Goal: Information Seeking & Learning: Learn about a topic

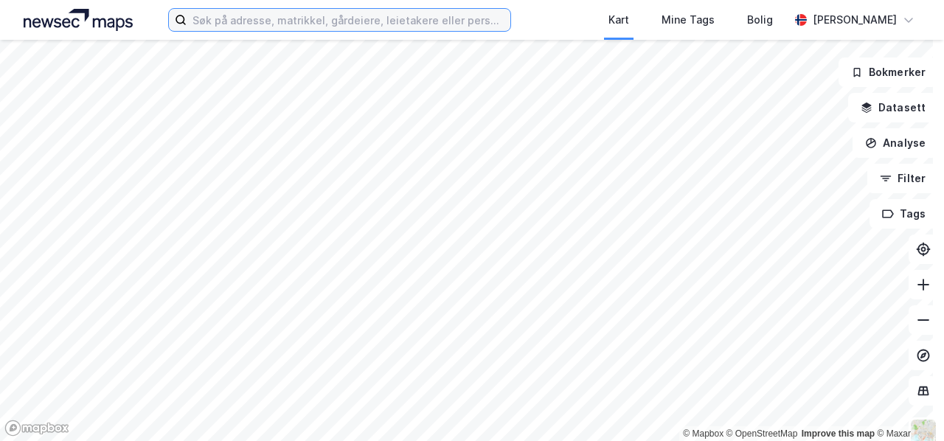
click at [304, 17] on input at bounding box center [349, 20] width 324 height 22
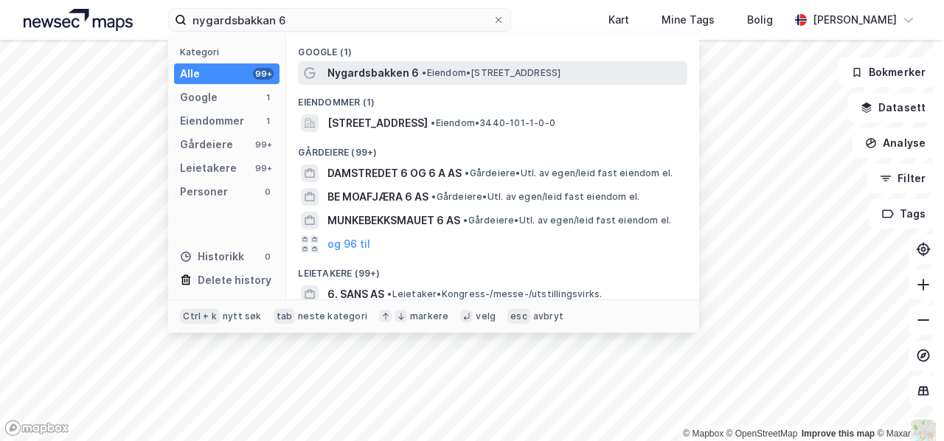
click at [366, 74] on span "Nygardsbakken 6" at bounding box center [372, 73] width 91 height 18
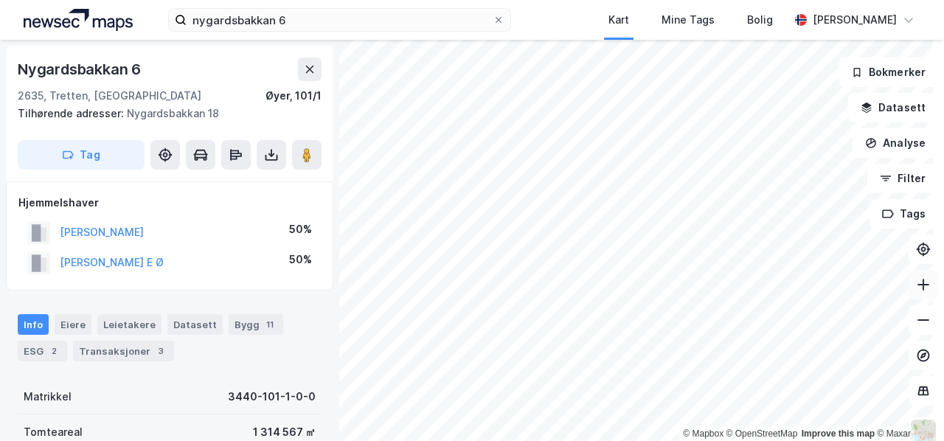
click at [917, 284] on icon at bounding box center [923, 284] width 12 height 1
click at [922, 281] on icon at bounding box center [922, 285] width 1 height 12
click at [916, 282] on icon at bounding box center [923, 284] width 15 height 15
click at [449, 440] on html "nygardsbakkan 6 Kart Mine Tags Bolig [PERSON_NAME] © Mapbox © OpenStreetMap Imp…" at bounding box center [472, 220] width 944 height 441
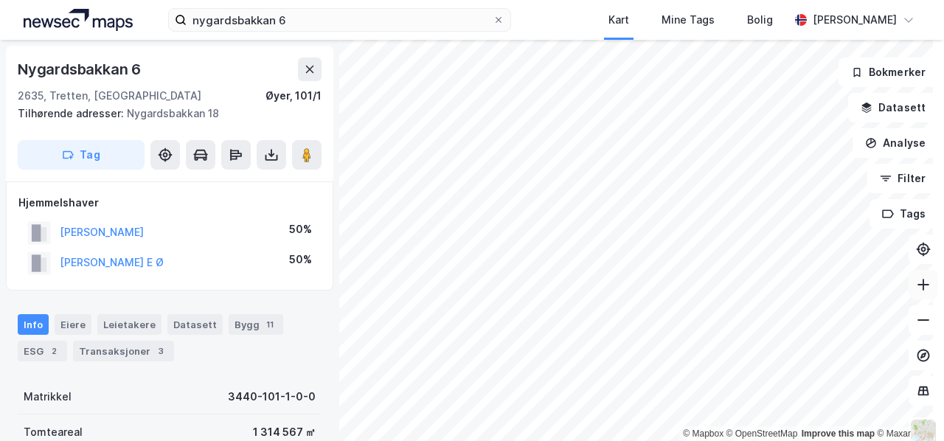
click at [916, 279] on icon at bounding box center [923, 284] width 15 height 15
click at [917, 284] on icon at bounding box center [923, 284] width 12 height 1
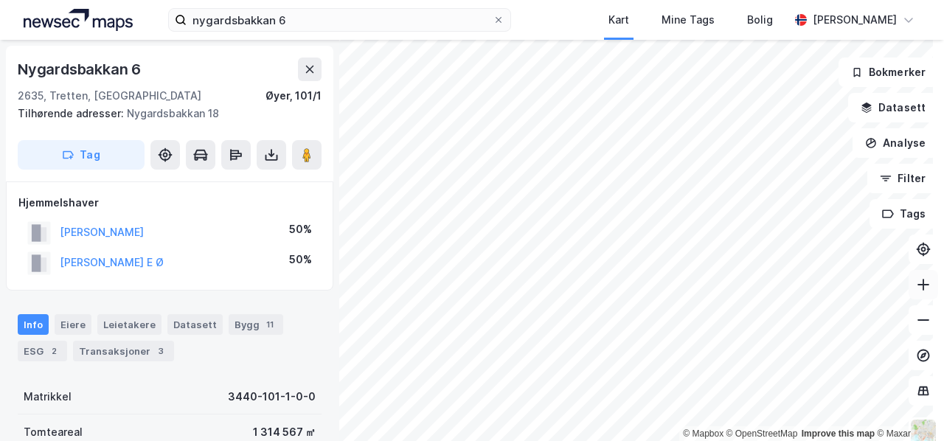
click at [917, 284] on icon at bounding box center [923, 284] width 12 height 1
click at [459, 440] on html "nygardsbakkan 6 Kart Mine Tags Bolig [PERSON_NAME] © Mapbox © OpenStreetMap Imp…" at bounding box center [472, 220] width 944 height 441
click at [237, 440] on html "nygardsbakkan 6 Kart Mine Tags Bolig [PERSON_NAME] © Mapbox © OpenStreetMap Imp…" at bounding box center [472, 220] width 944 height 441
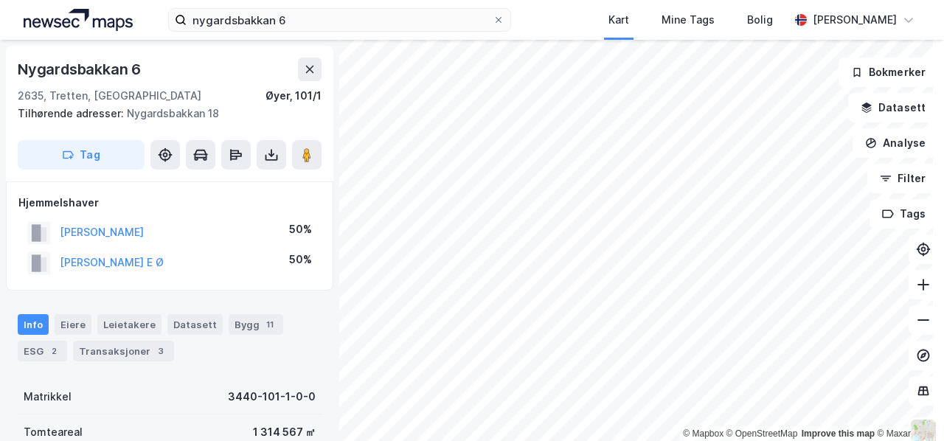
click at [605, 440] on html "nygardsbakkan 6 Kart Mine Tags Bolig [PERSON_NAME] © Mapbox © OpenStreetMap Imp…" at bounding box center [472, 220] width 944 height 441
click at [291, 269] on div "© Mapbox © OpenStreetMap Improve this map © Maxar [STREET_ADDRESS] Tilhørende a…" at bounding box center [472, 240] width 944 height 401
click at [492, 440] on html "nygardsbakkan 6 Kart Mine Tags Bolig [PERSON_NAME] © Mapbox © OpenStreetMap Imp…" at bounding box center [472, 220] width 944 height 441
click at [304, 253] on div "© Mapbox © OpenStreetMap Improve this map © Maxar [STREET_ADDRESS] Tilhørende a…" at bounding box center [472, 240] width 944 height 401
click at [916, 282] on icon at bounding box center [923, 284] width 15 height 15
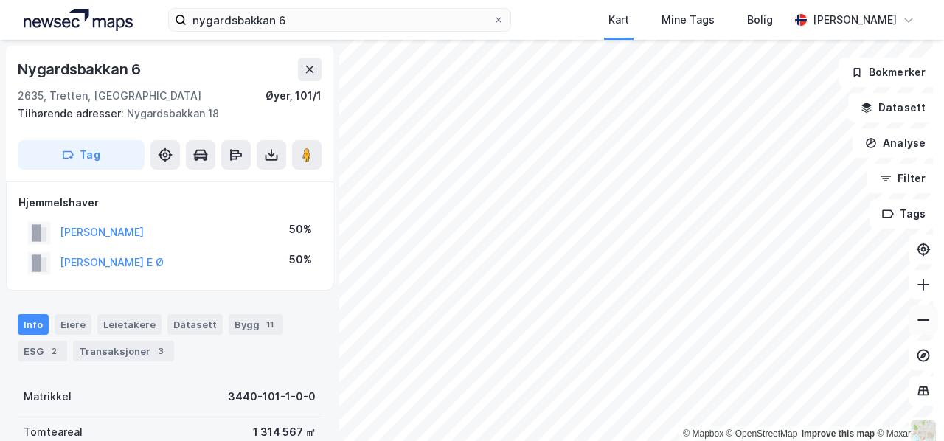
click at [916, 327] on icon at bounding box center [923, 320] width 15 height 15
click at [917, 285] on icon at bounding box center [923, 284] width 12 height 1
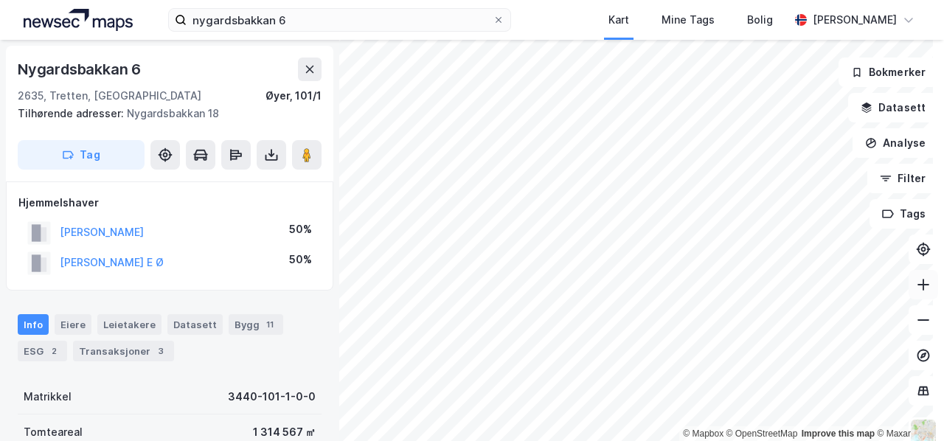
click at [916, 279] on icon at bounding box center [923, 284] width 15 height 15
click at [916, 281] on icon at bounding box center [923, 284] width 15 height 15
click at [329, 189] on div "© Mapbox © OpenStreetMap Improve this map © Maxar [STREET_ADDRESS] Tilhørende a…" at bounding box center [472, 240] width 944 height 401
click at [222, 175] on div "© Mapbox © OpenStreetMap Improve this map © Maxar [STREET_ADDRESS] Tilhørende a…" at bounding box center [472, 240] width 944 height 401
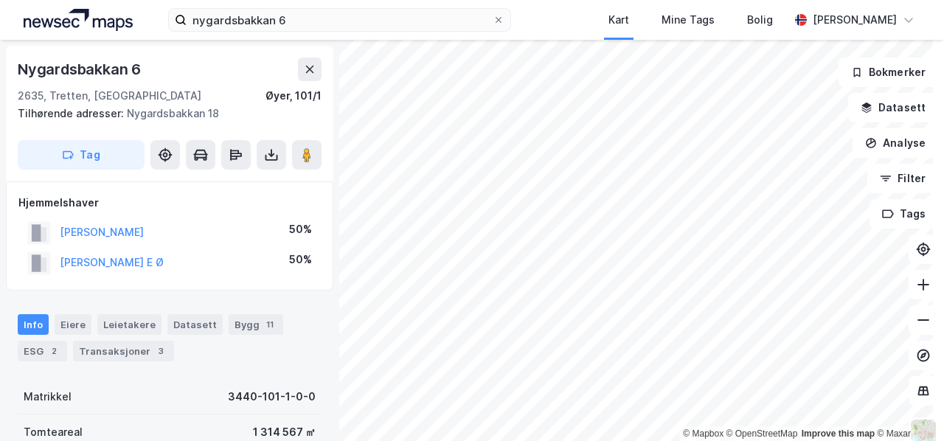
click at [170, 200] on div "© Mapbox © OpenStreetMap Improve this map © Maxar [STREET_ADDRESS] Tilhørende a…" at bounding box center [472, 240] width 944 height 401
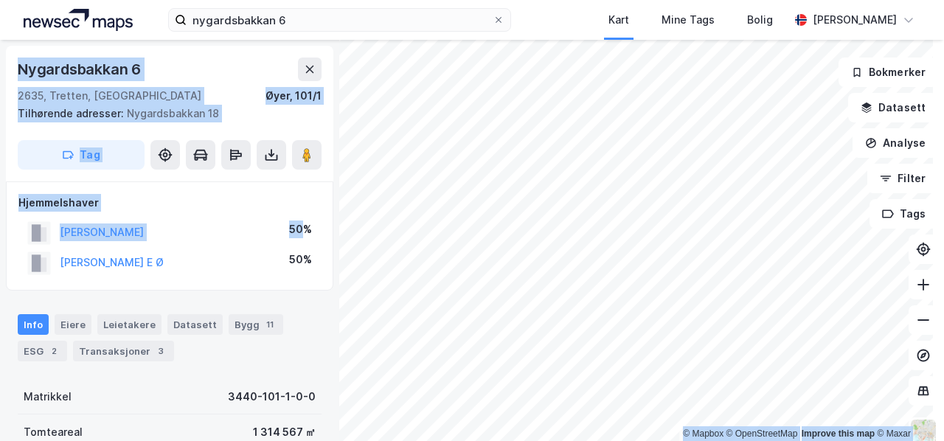
click at [440, 199] on div "© Mapbox © OpenStreetMap Improve this map © Maxar [STREET_ADDRESS] Tilhørende a…" at bounding box center [472, 240] width 944 height 401
click at [911, 312] on button at bounding box center [922, 319] width 29 height 29
click at [916, 285] on icon at bounding box center [923, 284] width 15 height 15
click at [218, 55] on div "[STREET_ADDRESS] Tilhørende adresser: [STREET_ADDRESS] Tag" at bounding box center [169, 114] width 327 height 136
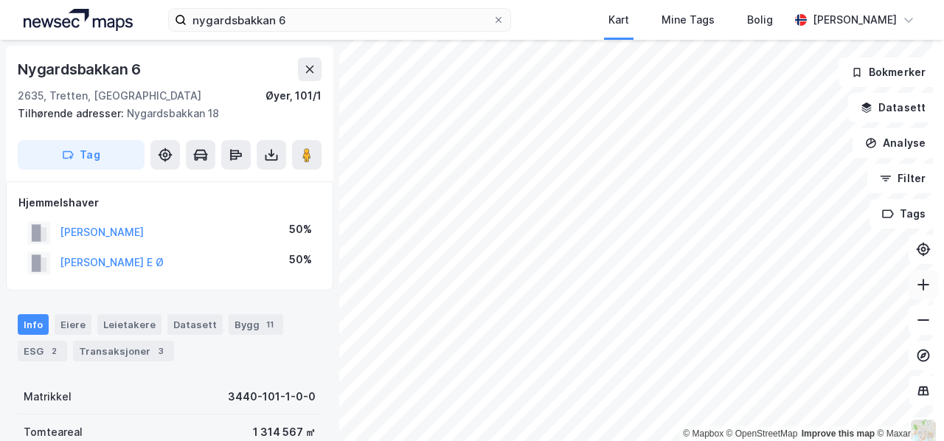
click at [922, 282] on icon at bounding box center [922, 285] width 1 height 12
click at [916, 315] on icon at bounding box center [923, 320] width 15 height 15
click at [916, 318] on icon at bounding box center [923, 320] width 15 height 15
click at [922, 283] on icon at bounding box center [922, 285] width 1 height 12
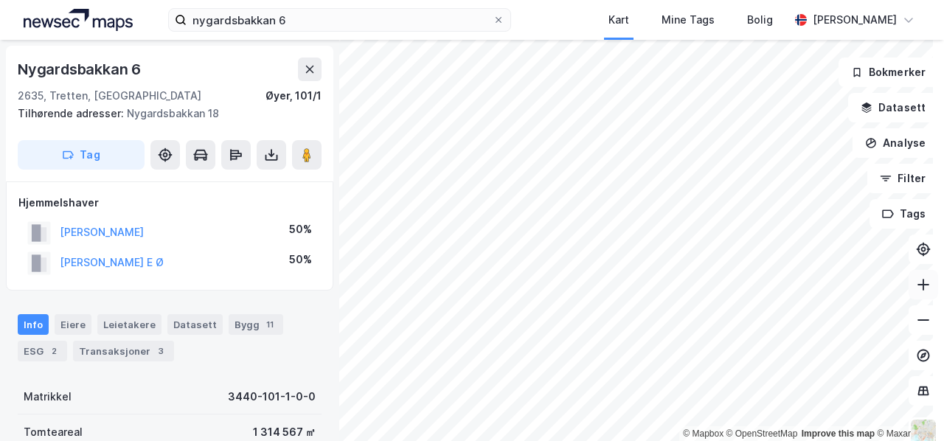
click at [917, 284] on icon at bounding box center [923, 284] width 12 height 1
click at [813, 297] on div "© Mapbox © OpenStreetMap Improve this map © Maxar [STREET_ADDRESS] Tilhørende a…" at bounding box center [472, 240] width 944 height 401
drag, startPoint x: 914, startPoint y: 320, endPoint x: 289, endPoint y: 257, distance: 628.3
click at [289, 257] on div "© Mapbox © OpenStreetMap Improve this map © Maxar [STREET_ADDRESS] Tilhørende a…" at bounding box center [472, 240] width 944 height 401
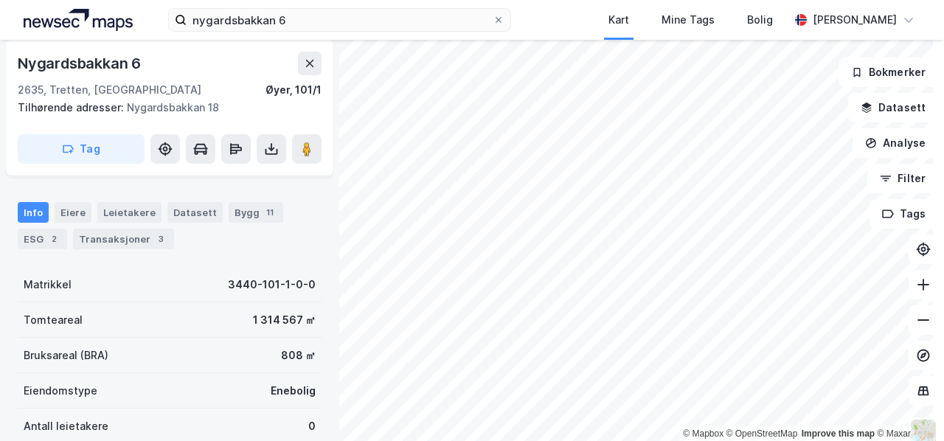
scroll to position [118, 0]
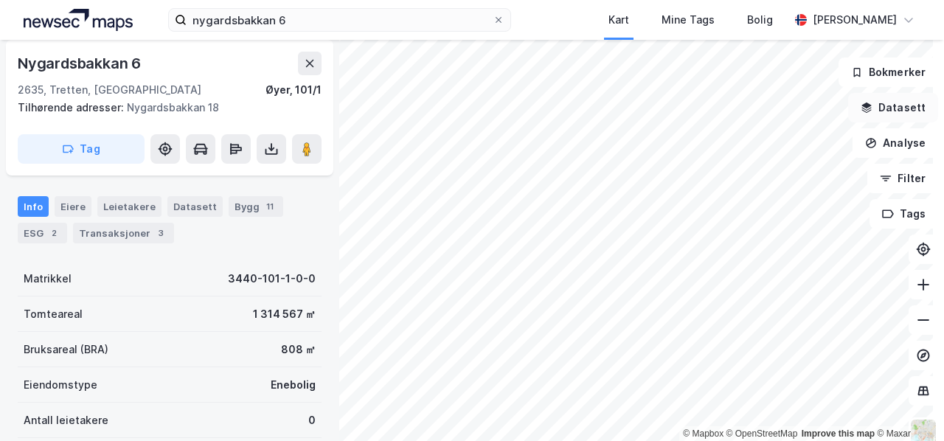
click at [864, 113] on div "© Mapbox © OpenStreetMap Improve this map © Maxar [STREET_ADDRESS] Tilhørende a…" at bounding box center [472, 240] width 944 height 401
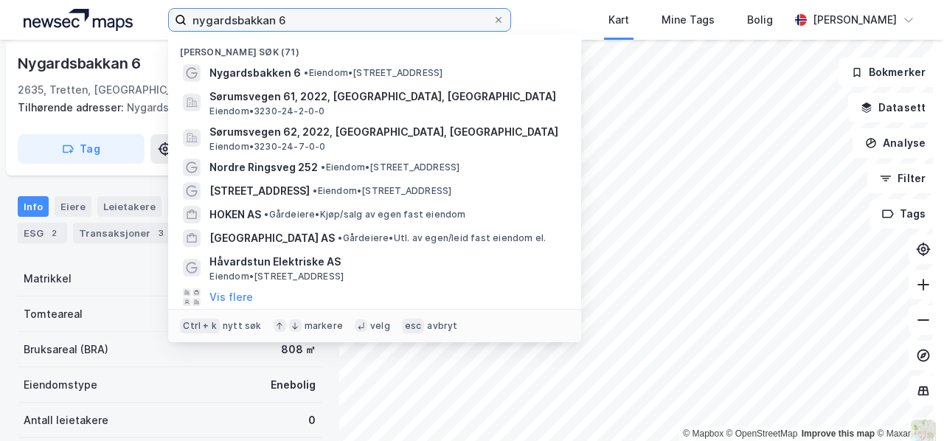
click at [307, 21] on input "nygardsbakkan 6" at bounding box center [340, 20] width 306 height 22
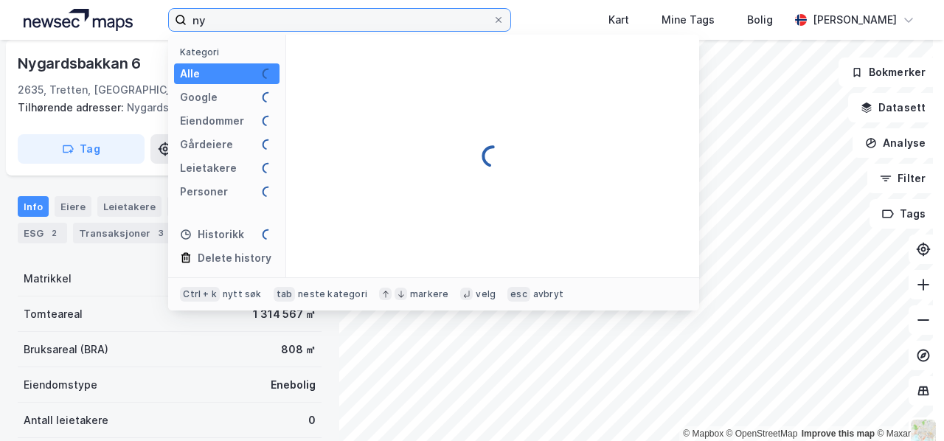
type input "n"
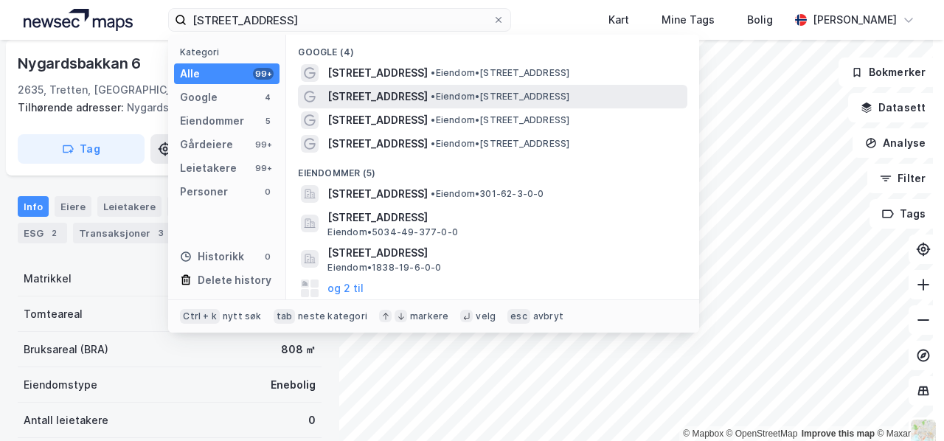
click at [372, 96] on span "[STREET_ADDRESS]" at bounding box center [377, 97] width 100 height 18
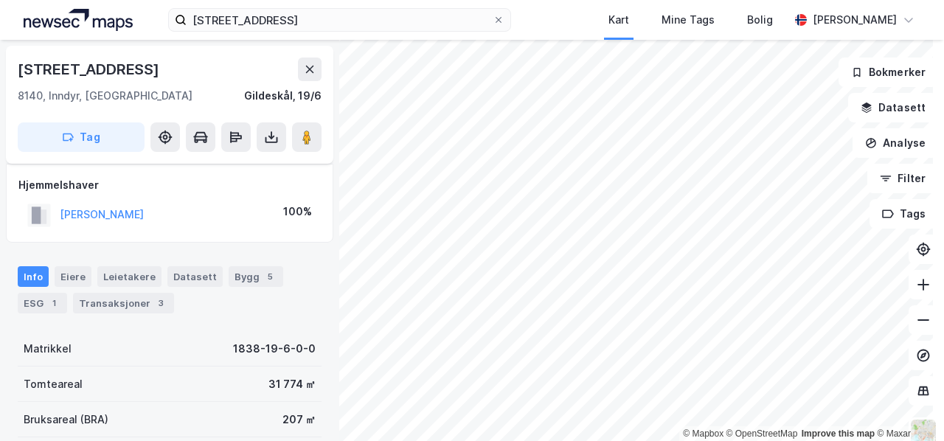
scroll to position [118, 0]
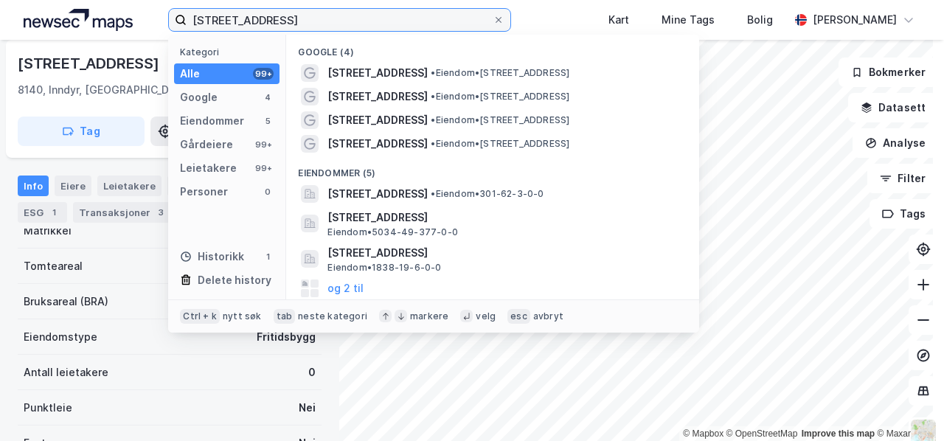
click at [296, 17] on input "[STREET_ADDRESS]" at bounding box center [340, 20] width 306 height 22
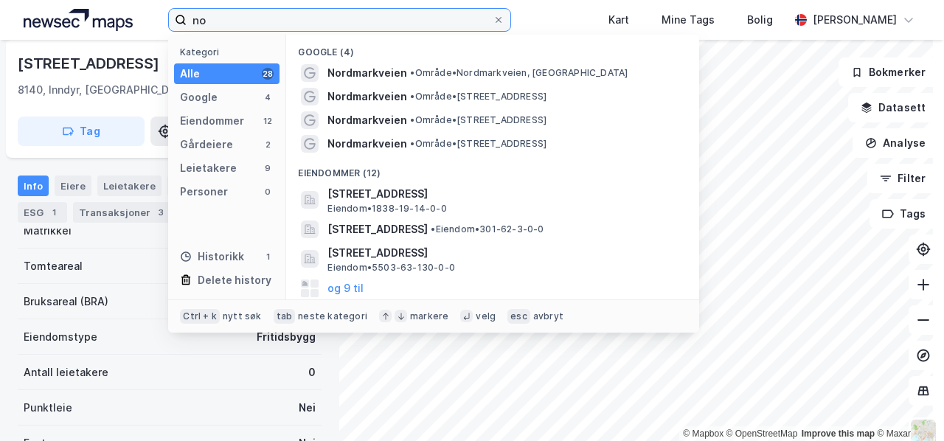
type input "n"
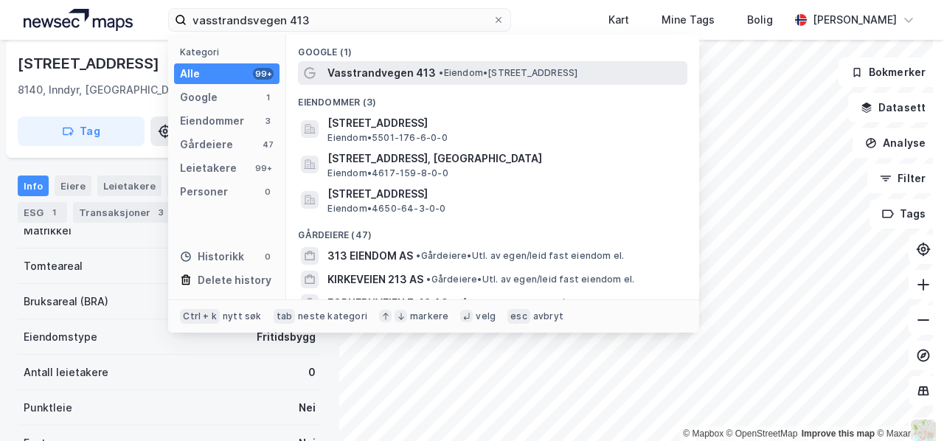
click at [395, 74] on span "Vasstrandvegen 413" at bounding box center [381, 73] width 108 height 18
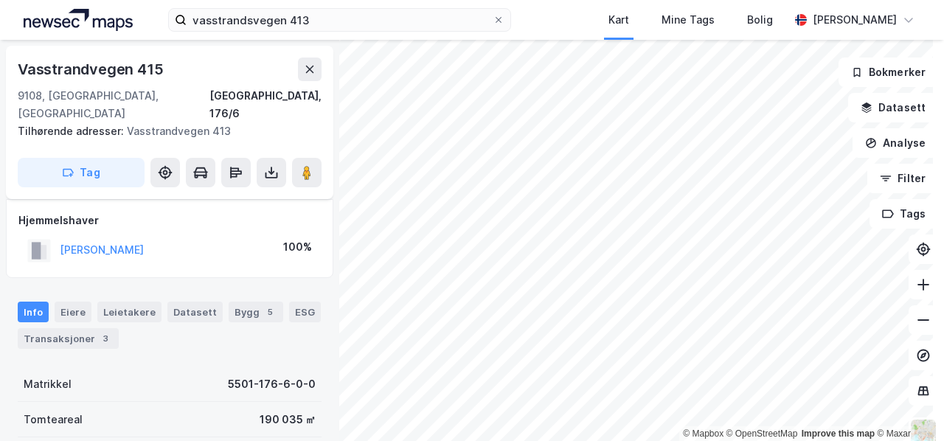
scroll to position [118, 0]
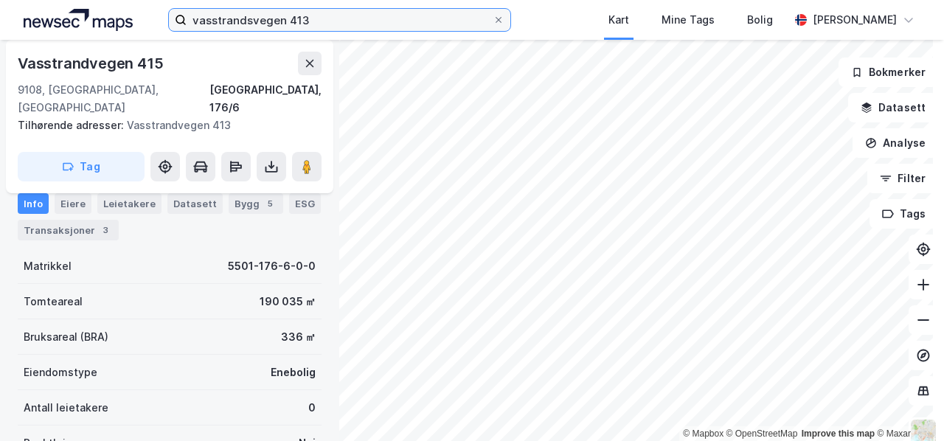
click at [325, 21] on input "vasstrandsvegen 413" at bounding box center [340, 20] width 306 height 22
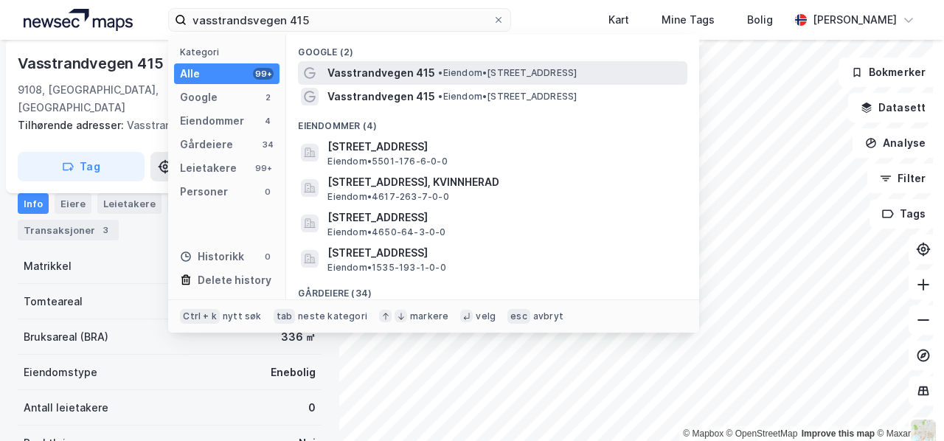
click at [356, 70] on span "Vasstrandvegen 415" at bounding box center [381, 73] width 108 height 18
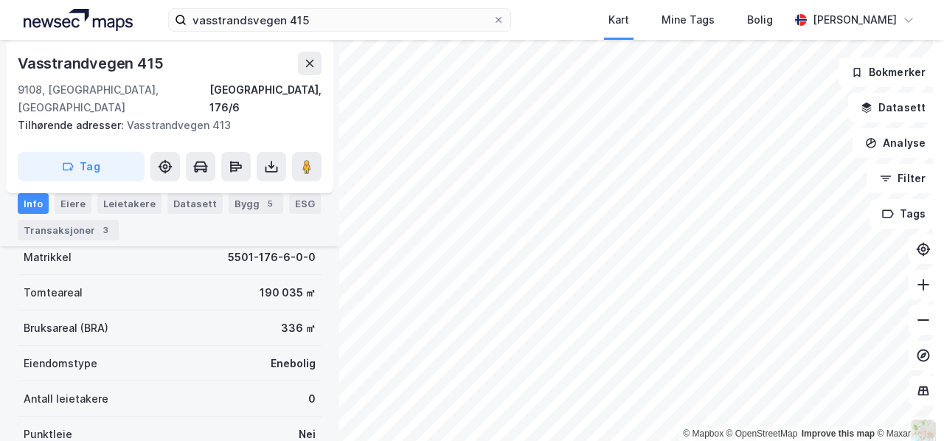
scroll to position [128, 0]
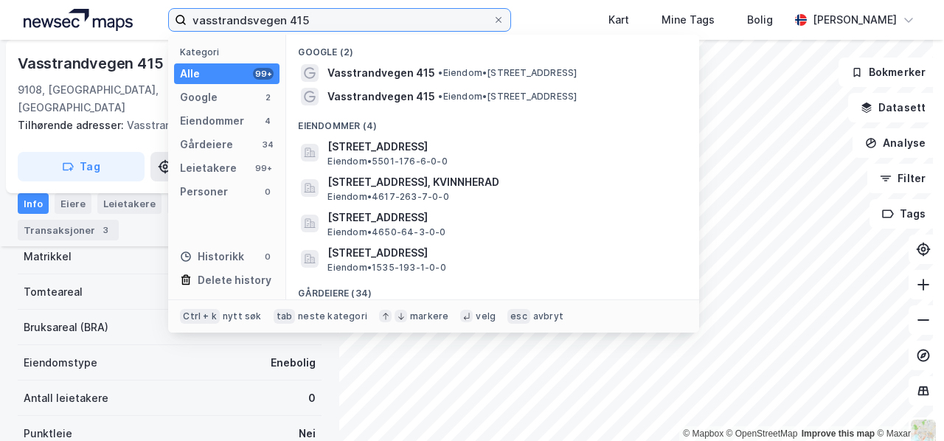
click at [313, 18] on input "vasstrandsvegen 415" at bounding box center [340, 20] width 306 height 22
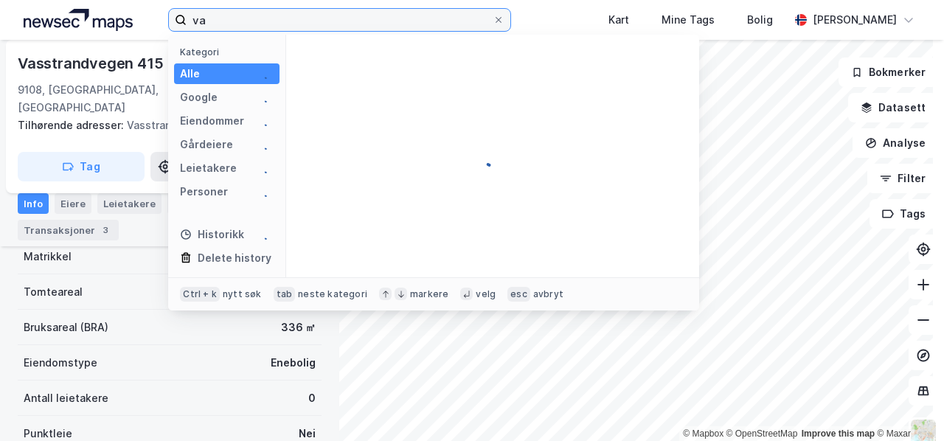
type input "v"
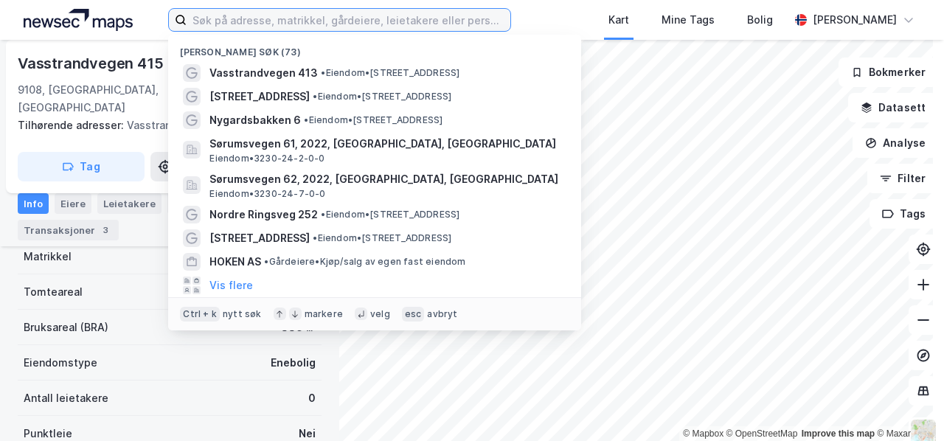
click at [248, 23] on input at bounding box center [349, 20] width 324 height 22
paste input "[PERSON_NAME] veg [DATE], 2760 Brandbu"
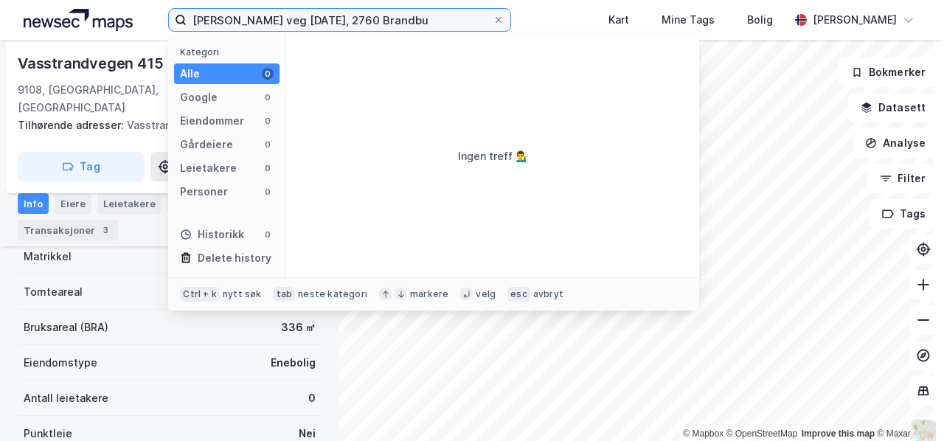
click at [442, 20] on input "[PERSON_NAME] veg [DATE], 2760 Brandbu" at bounding box center [340, 20] width 306 height 22
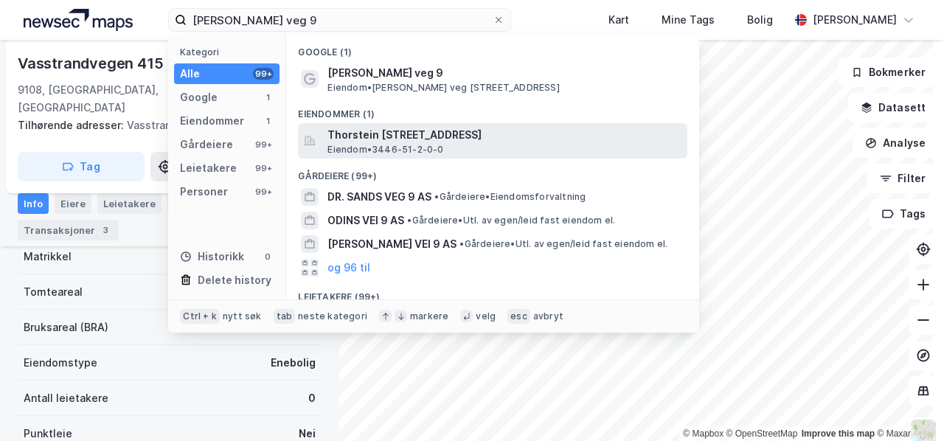
click at [383, 136] on span "Thorstein [STREET_ADDRESS]" at bounding box center [504, 135] width 354 height 18
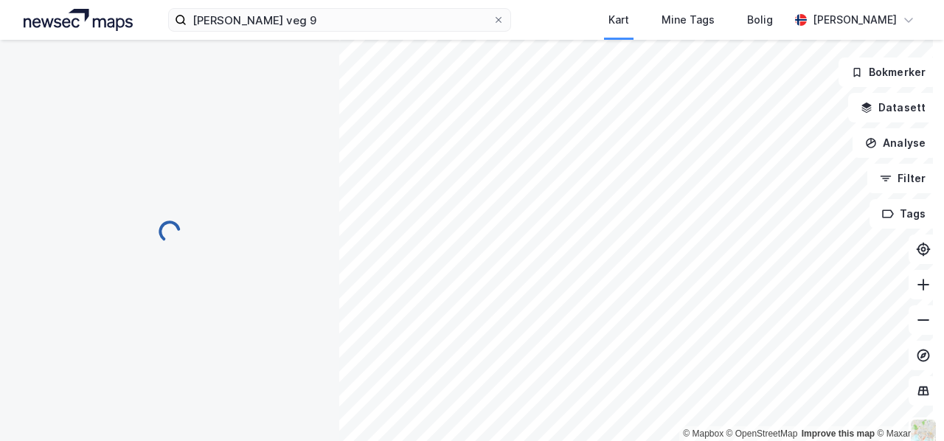
scroll to position [128, 0]
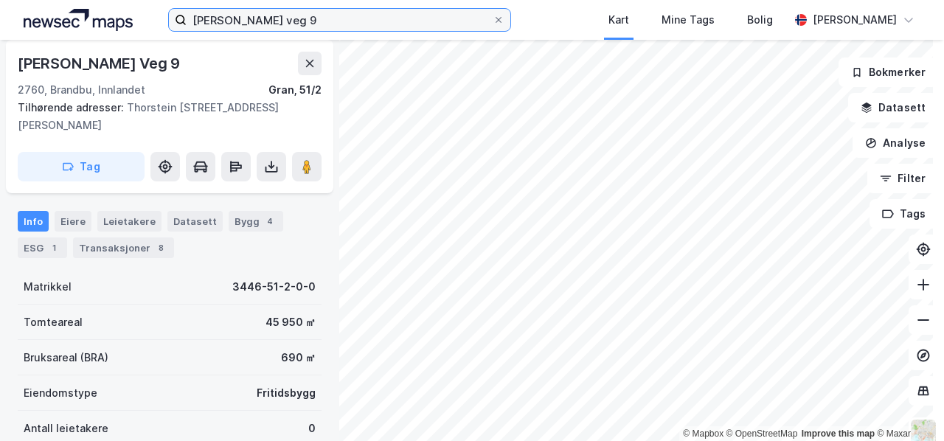
click at [327, 17] on input "[PERSON_NAME] veg 9" at bounding box center [340, 20] width 306 height 22
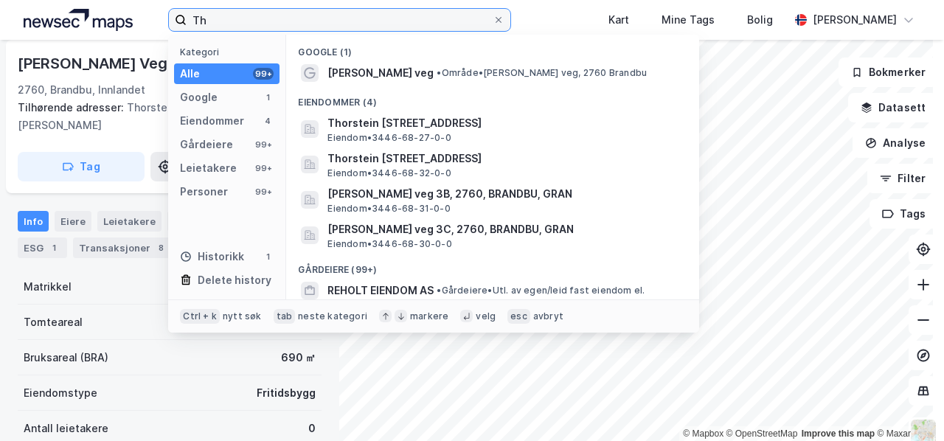
type input "T"
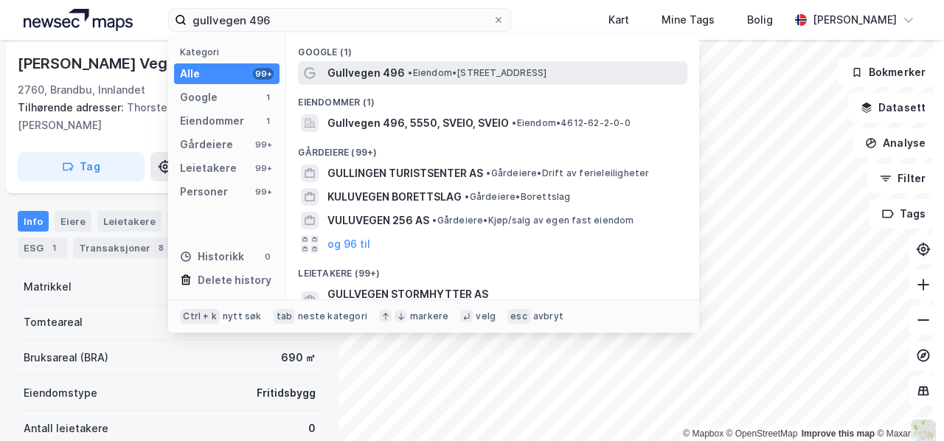
click at [371, 70] on span "Gullvegen 496" at bounding box center [365, 73] width 77 height 18
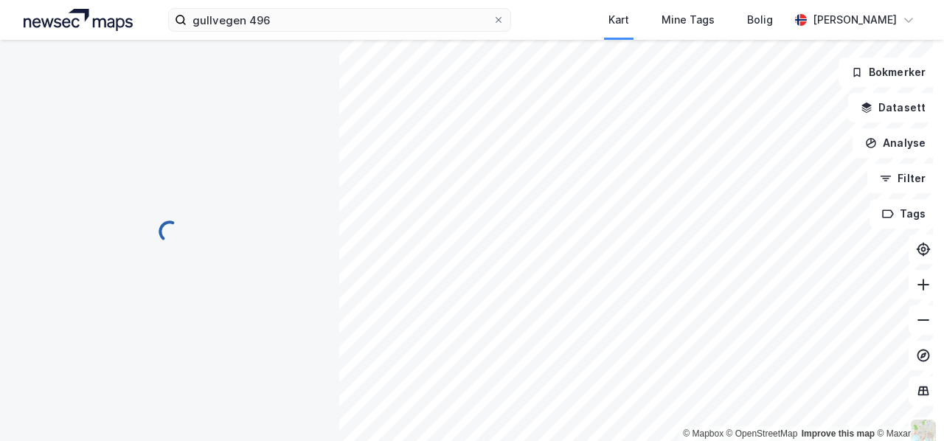
scroll to position [128, 0]
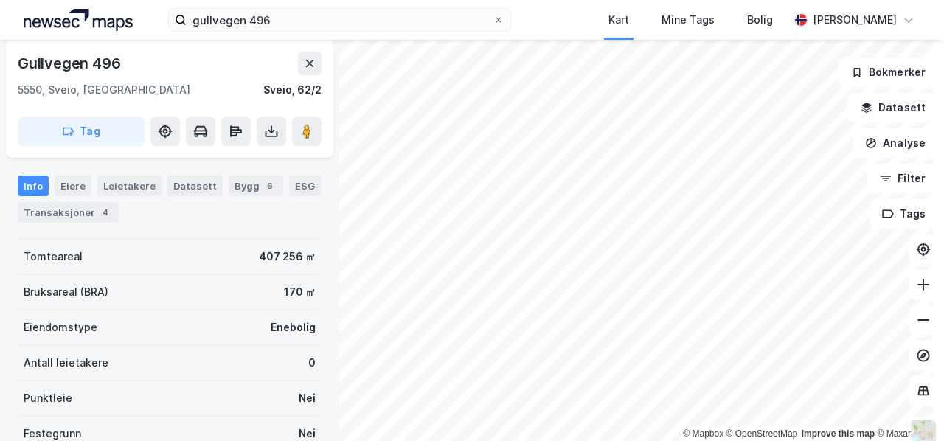
click at [565, 24] on div "gullvegen 496 Kart Mine Tags Bolig [PERSON_NAME] © Mapbox © OpenStreetMap Impro…" at bounding box center [472, 220] width 944 height 441
click at [184, 375] on div "© Mapbox © OpenStreetMap Improve this map © Maxar Gullvegen 496 [GEOGRAPHIC_DAT…" at bounding box center [472, 240] width 944 height 401
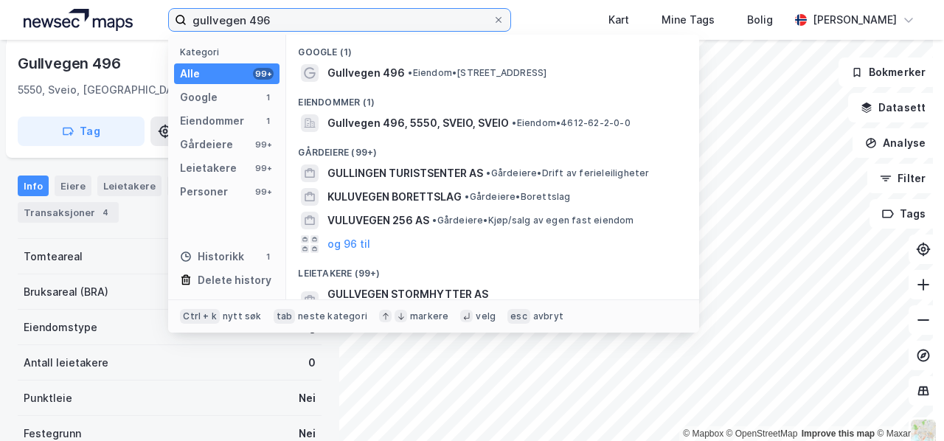
click at [299, 21] on input "gullvegen 496" at bounding box center [340, 20] width 306 height 22
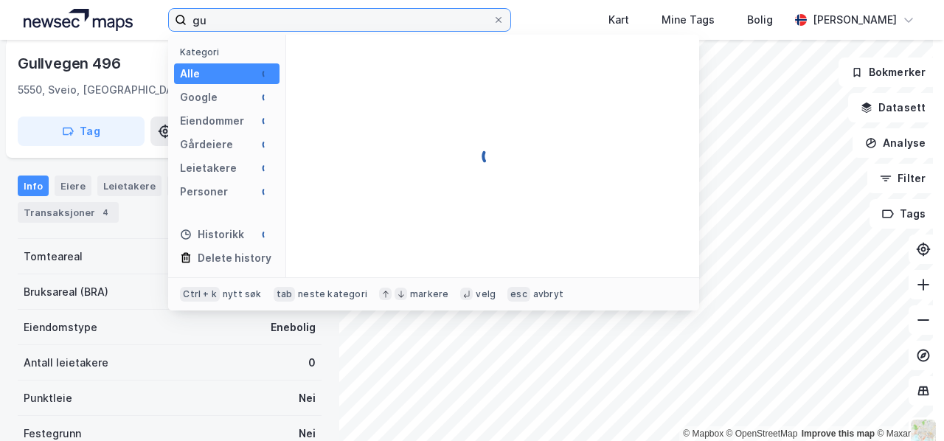
type input "g"
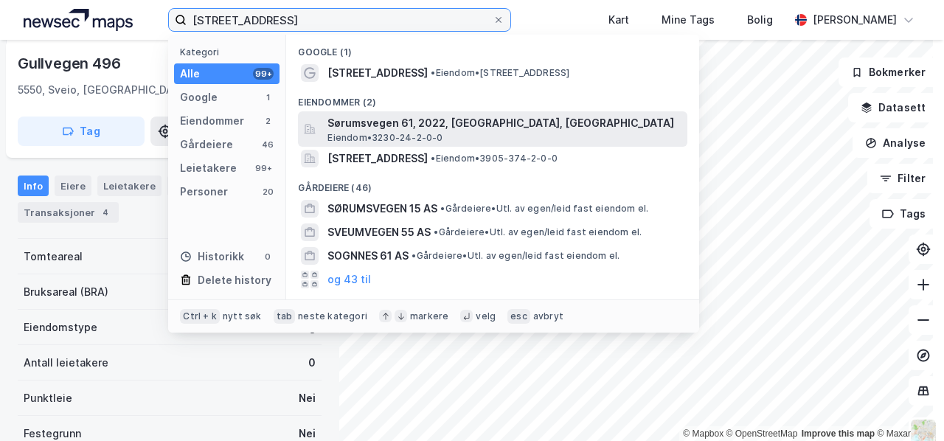
type input "[STREET_ADDRESS]"
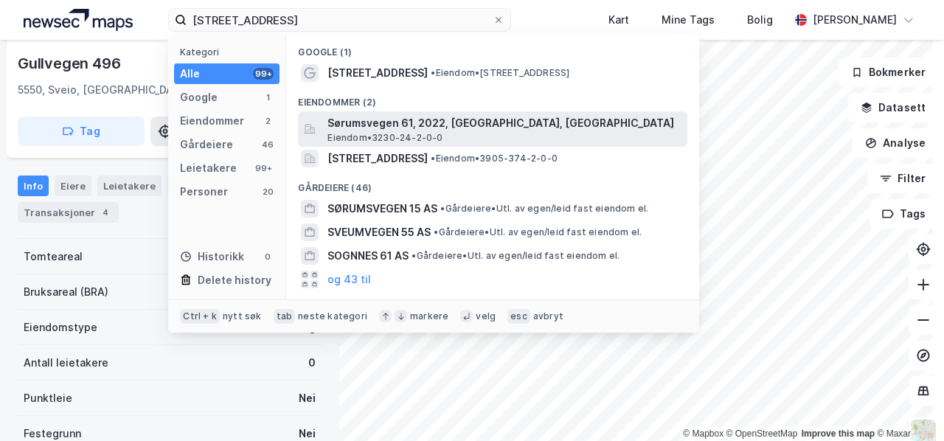
click at [358, 125] on span "Sørumsvegen 61, 2022, [GEOGRAPHIC_DATA], [GEOGRAPHIC_DATA]" at bounding box center [504, 123] width 354 height 18
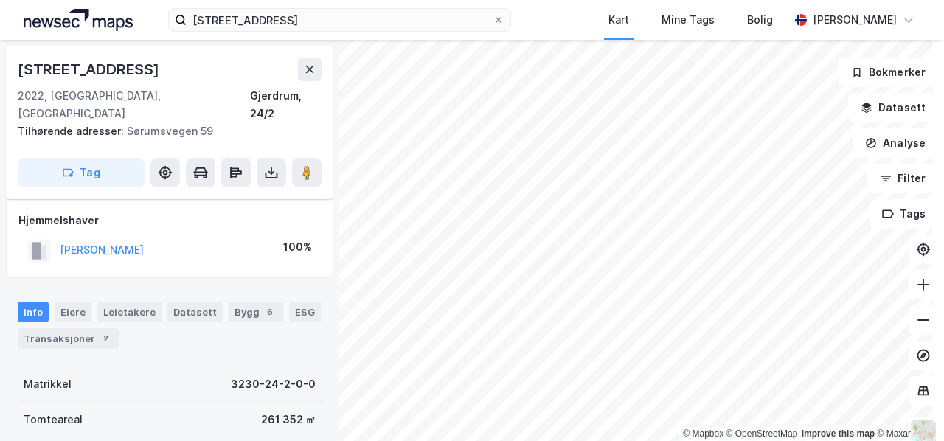
scroll to position [128, 0]
